Goal: Contribute content

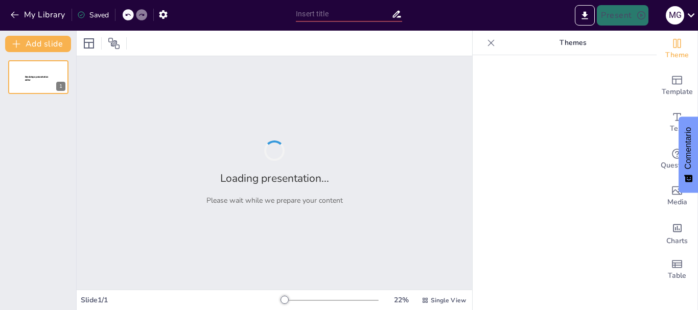
type input "New Sendsteps"
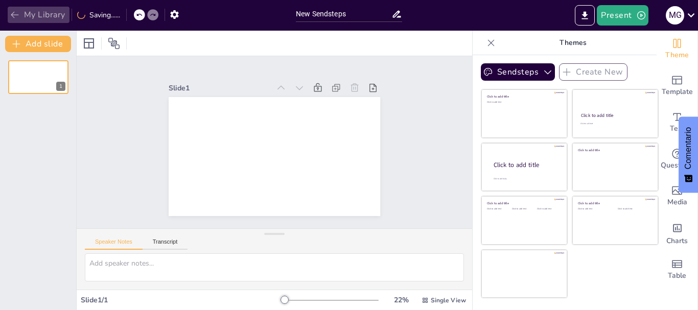
click at [12, 12] on icon "button" at bounding box center [15, 15] width 10 height 10
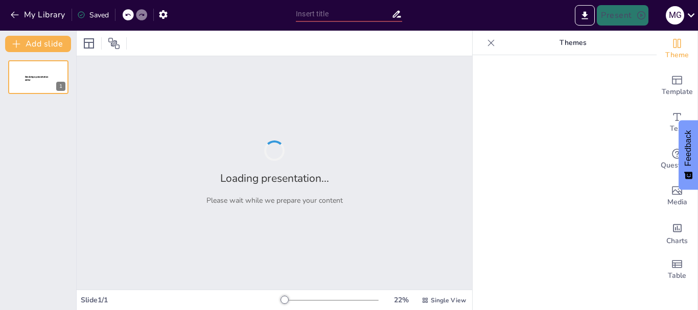
type input "La vida y las dificultades [PERSON_NAME]"
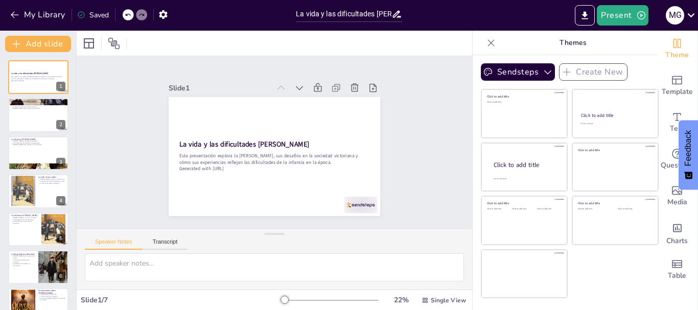
click at [486, 39] on icon at bounding box center [491, 43] width 10 height 10
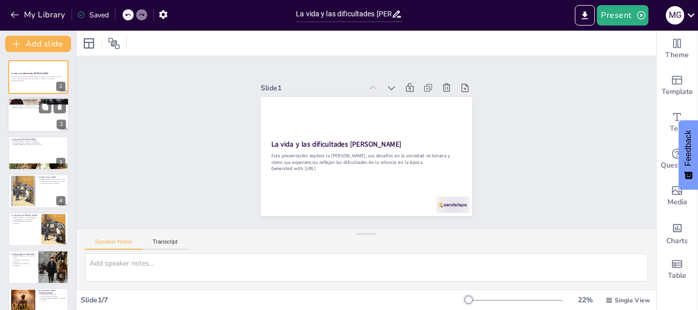
click at [39, 123] on div at bounding box center [38, 115] width 61 height 35
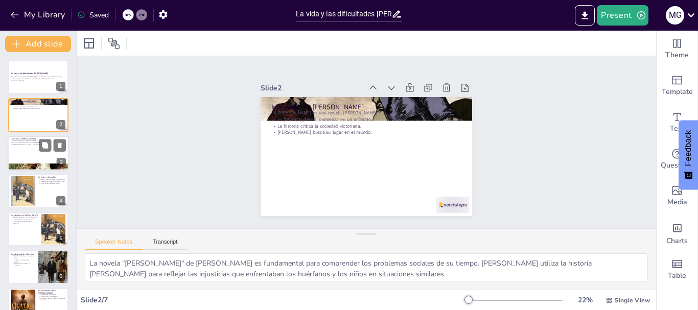
click at [25, 149] on div at bounding box center [38, 153] width 61 height 35
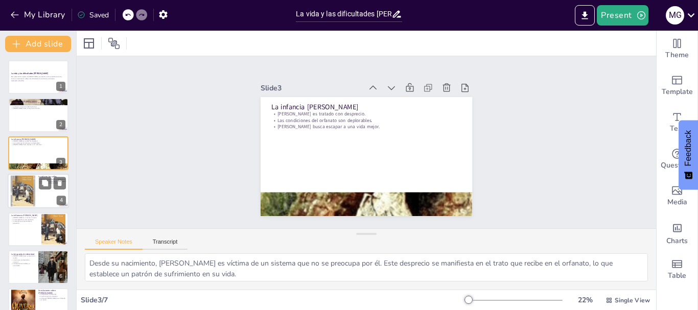
click at [32, 184] on div at bounding box center [22, 191] width 55 height 31
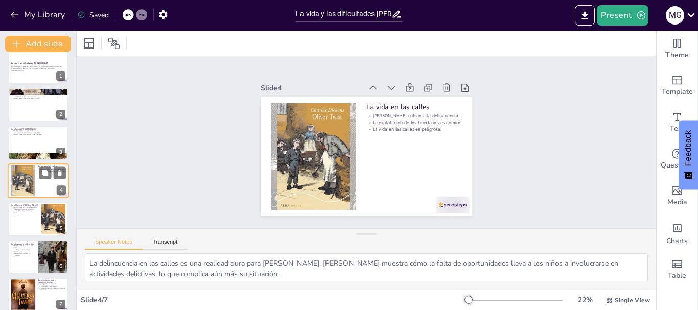
scroll to position [20, 0]
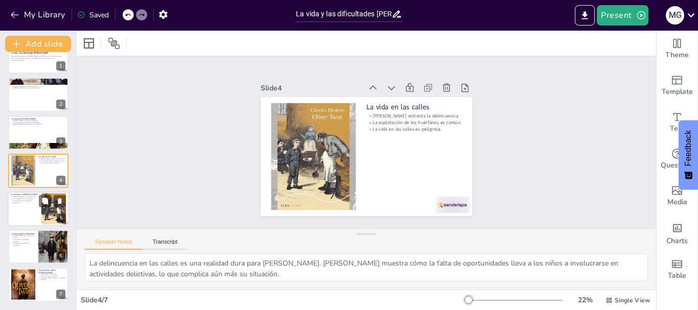
click at [22, 210] on div at bounding box center [38, 209] width 61 height 35
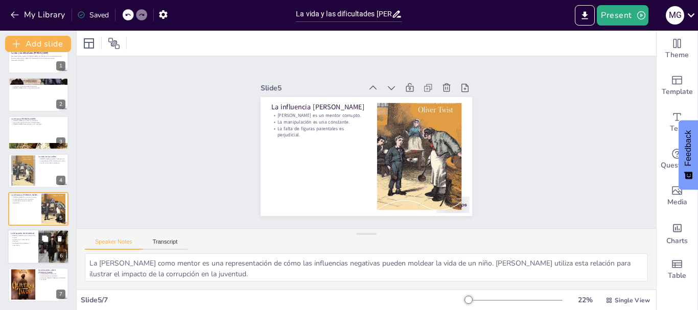
click at [23, 249] on div at bounding box center [38, 246] width 61 height 35
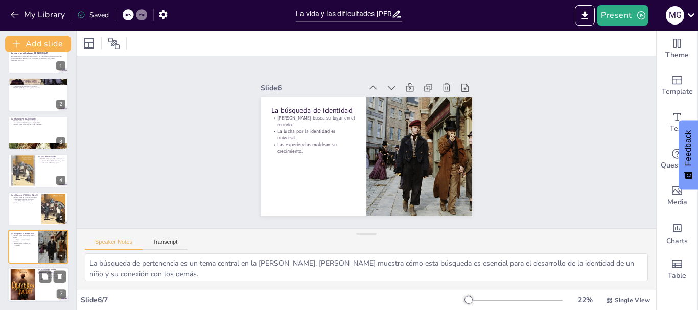
click at [19, 287] on div at bounding box center [22, 284] width 55 height 31
type textarea "La empatía es un valor clave que [PERSON_NAME] resalta en la novela. La histori…"
